Goal: Find specific page/section: Find specific page/section

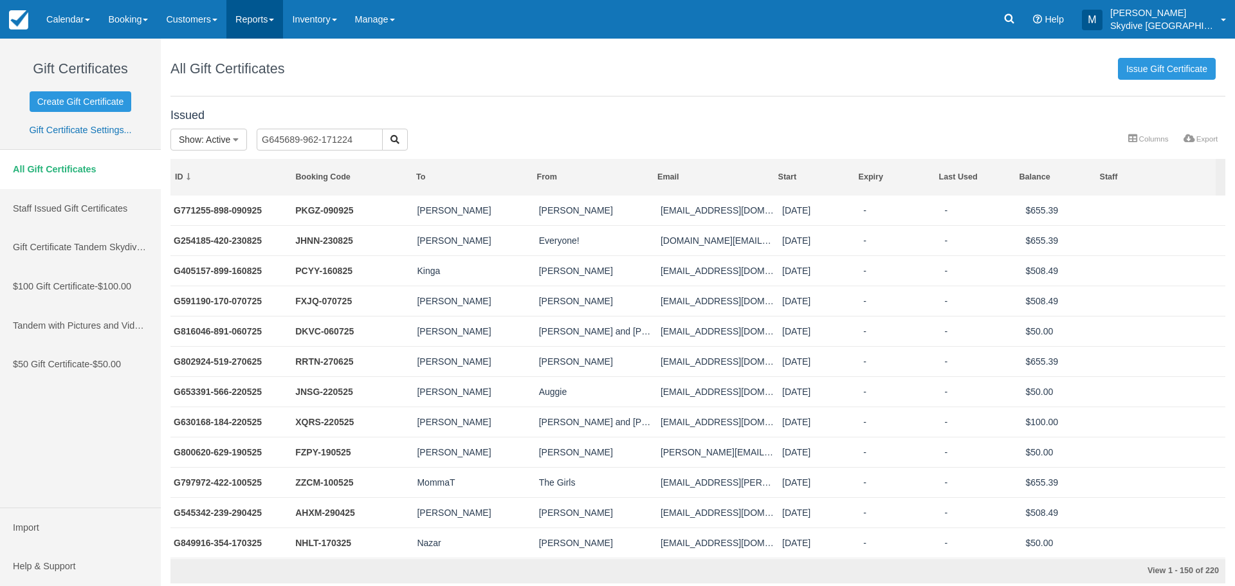
click at [282, 16] on link "Reports" at bounding box center [254, 19] width 57 height 39
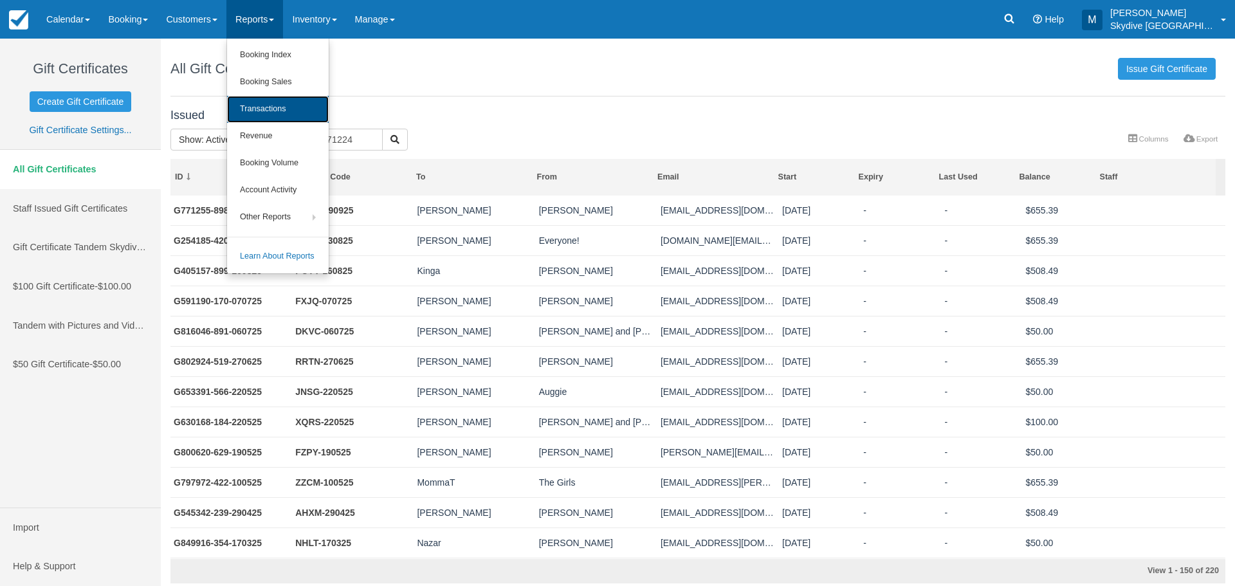
click at [264, 109] on link "Transactions" at bounding box center [278, 109] width 102 height 27
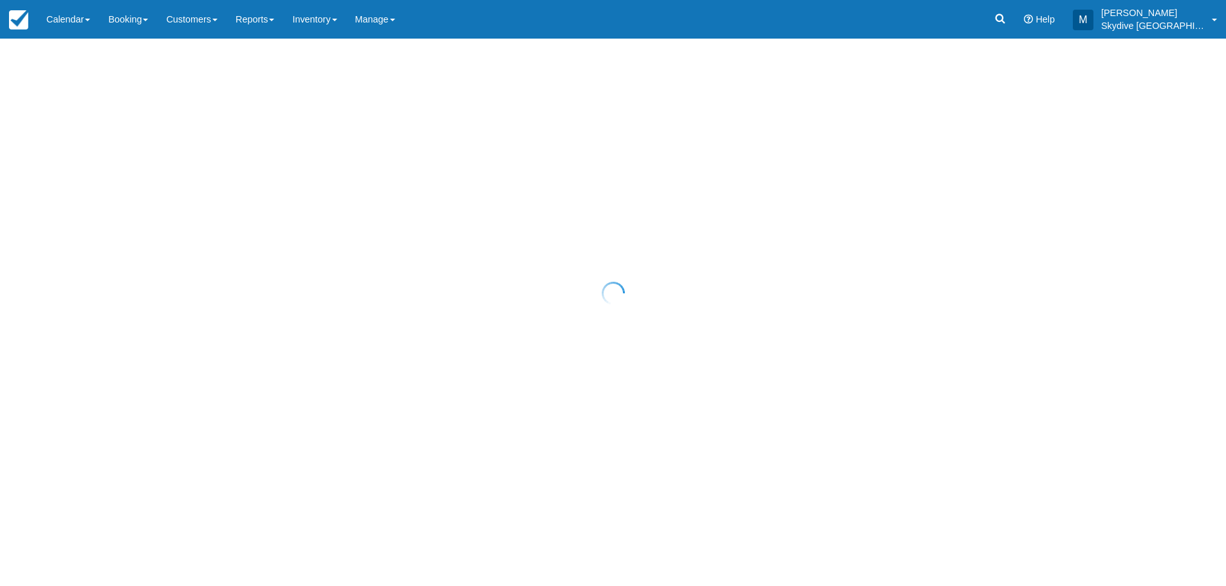
select select "10"
